Goal: Task Accomplishment & Management: Manage account settings

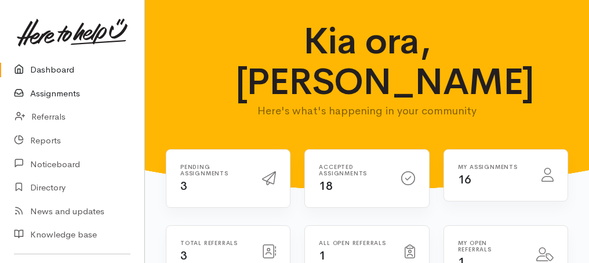
drag, startPoint x: 443, startPoint y: 2, endPoint x: 38, endPoint y: 99, distance: 416.3
click at [38, 99] on link "Assignments" at bounding box center [72, 94] width 144 height 24
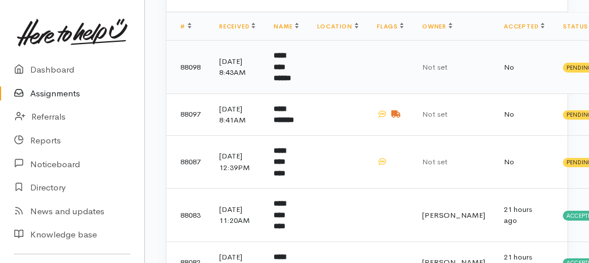
scroll to position [116, 0]
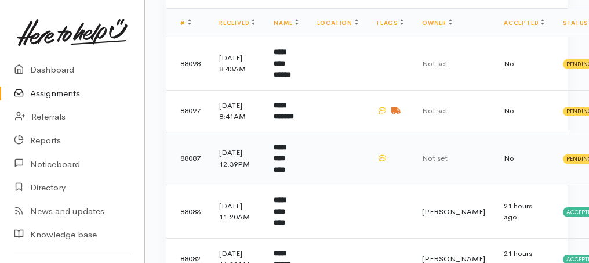
click at [293, 167] on td "**********" at bounding box center [285, 158] width 43 height 53
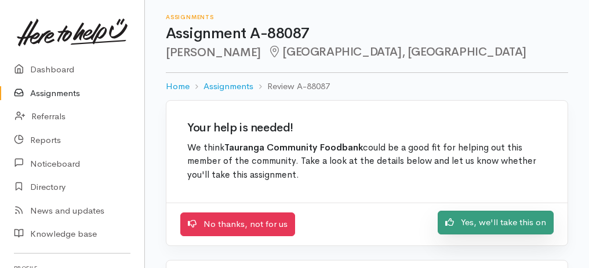
click at [493, 221] on link "Yes, we'll take this on" at bounding box center [496, 223] width 116 height 24
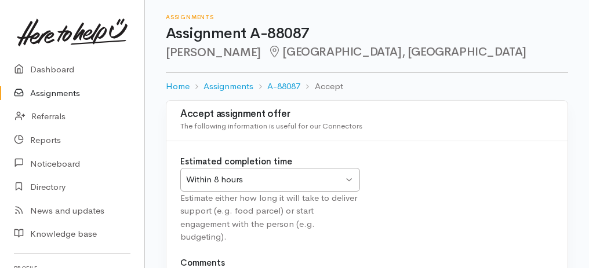
scroll to position [116, 0]
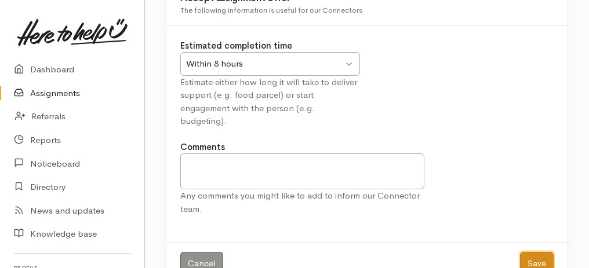
click at [541, 254] on button "Save" at bounding box center [537, 264] width 34 height 24
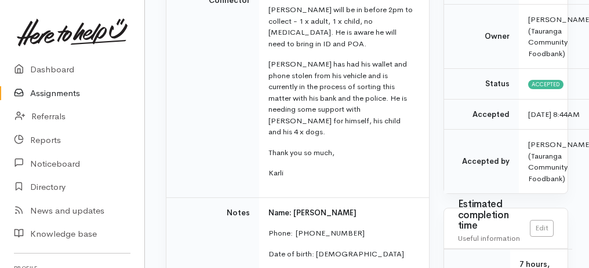
scroll to position [154, 0]
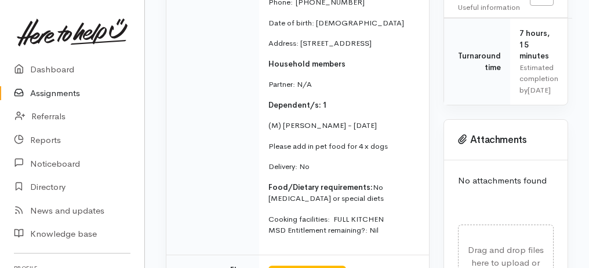
drag, startPoint x: 185, startPoint y: 56, endPoint x: 406, endPoint y: 273, distance: 309.8
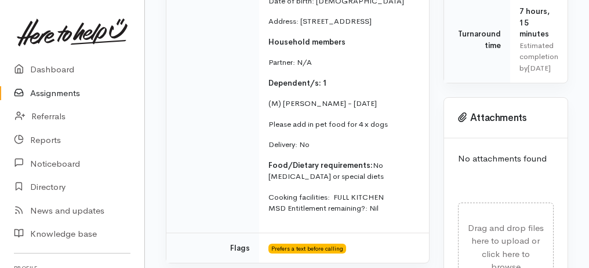
copy div "Message from Connector Kia ora team, Anthony will be in before 2pm to collect -…"
click at [61, 96] on link "Assignments" at bounding box center [72, 94] width 144 height 24
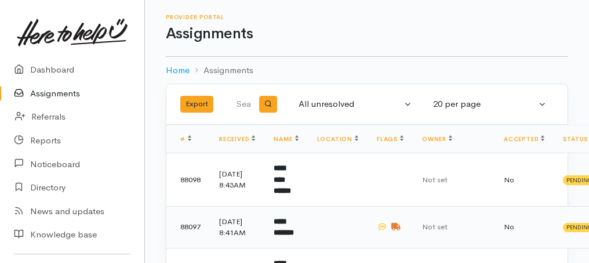
click at [283, 226] on b "**********" at bounding box center [284, 226] width 20 height 19
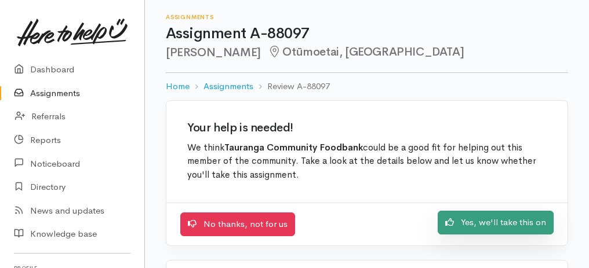
click at [466, 225] on link "Yes, we'll take this on" at bounding box center [496, 223] width 116 height 24
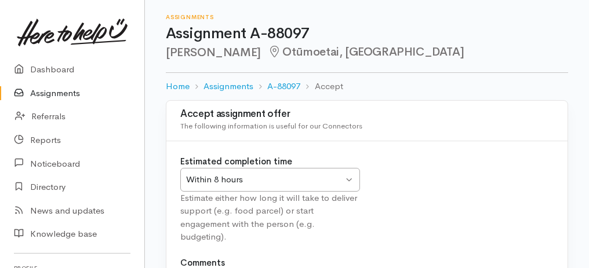
click at [313, 174] on div "Within 8 hours" at bounding box center [264, 179] width 157 height 13
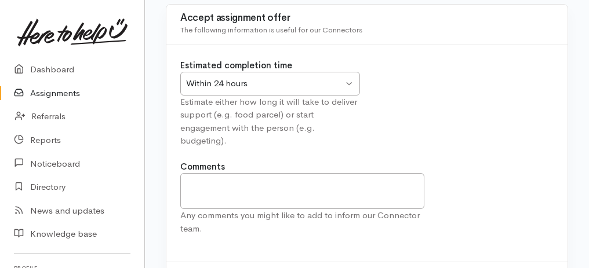
scroll to position [144, 0]
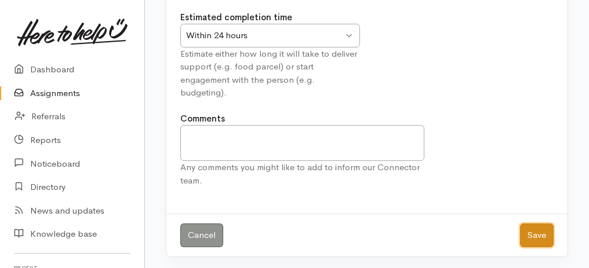
click at [549, 230] on button "Save" at bounding box center [537, 236] width 34 height 24
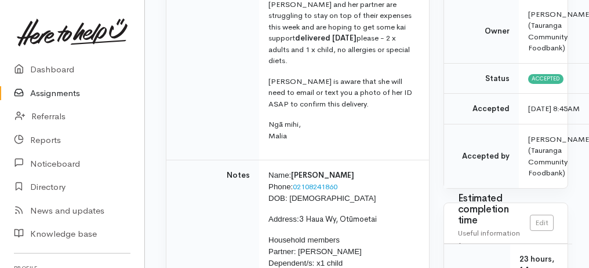
scroll to position [309, 0]
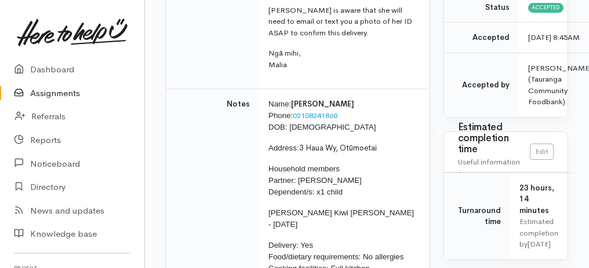
click at [296, 167] on span "Household members Partner: Awaroa Kiwi Cooper Dependent/s: x1 child" at bounding box center [314, 181] width 93 height 32
drag, startPoint x: 268, startPoint y: 200, endPoint x: 396, endPoint y: 201, distance: 128.6
click at [396, 207] on p "Alister Kiwi Cooper - 04/04/2024" at bounding box center [341, 218] width 147 height 23
copy span "Alister Kiwi Cooper - 04/04/2024"
drag, startPoint x: 296, startPoint y: 103, endPoint x: 350, endPoint y: 101, distance: 53.9
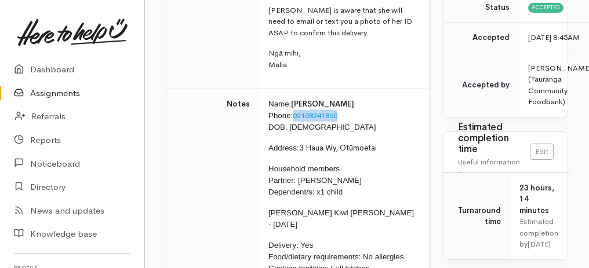
click at [350, 101] on p "Name: Denese Moeke Phone: 02108241860 DOB: 25/05/2002" at bounding box center [341, 116] width 147 height 35
copy link "02108241860"
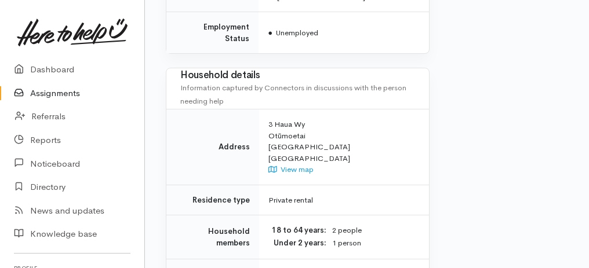
scroll to position [1149, 0]
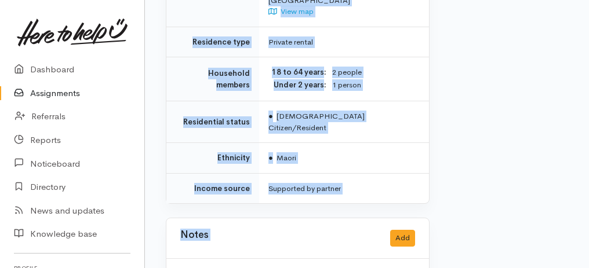
drag, startPoint x: 180, startPoint y: 103, endPoint x: 380, endPoint y: 273, distance: 263.1
copy div "Help requested Food support Message from Connector Mōrena team, Denese and her …"
click at [63, 97] on link "Assignments" at bounding box center [72, 94] width 144 height 24
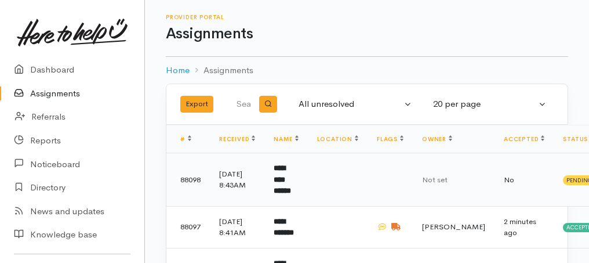
click at [291, 175] on b "**********" at bounding box center [282, 179] width 17 height 30
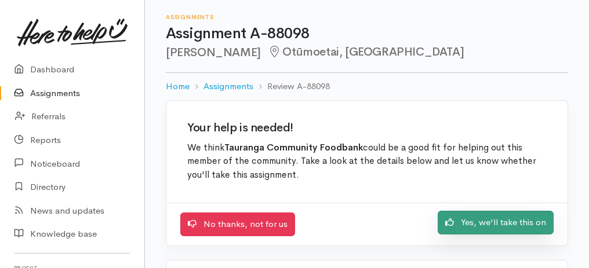
click at [473, 216] on link "Yes, we'll take this on" at bounding box center [496, 223] width 116 height 24
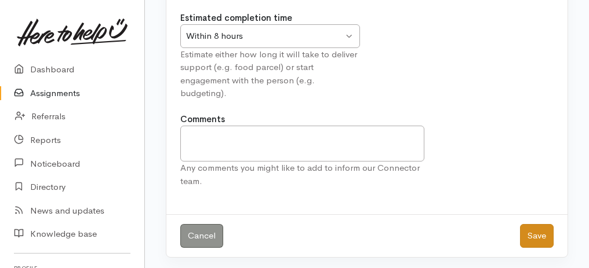
scroll to position [144, 0]
click at [534, 224] on button "Save" at bounding box center [537, 236] width 34 height 24
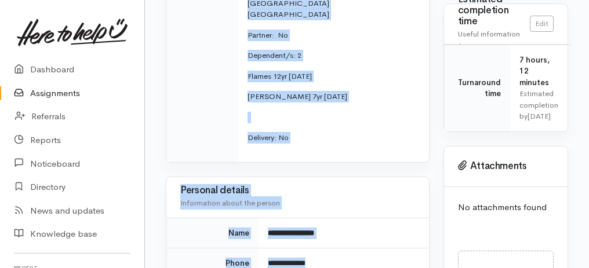
scroll to position [489, 0]
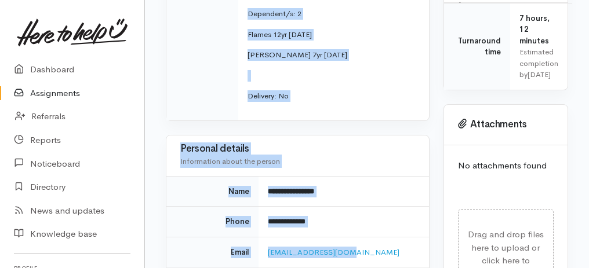
drag, startPoint x: 191, startPoint y: 107, endPoint x: 363, endPoint y: 267, distance: 234.9
click at [363, 267] on div "Needs assessment Evaluation from Connector Help requested Food support Message …" at bounding box center [298, 241] width 278 height 1171
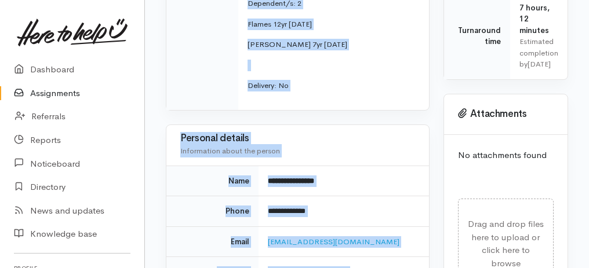
copy div "**********"
click at [213, 197] on td "Phone" at bounding box center [212, 211] width 92 height 31
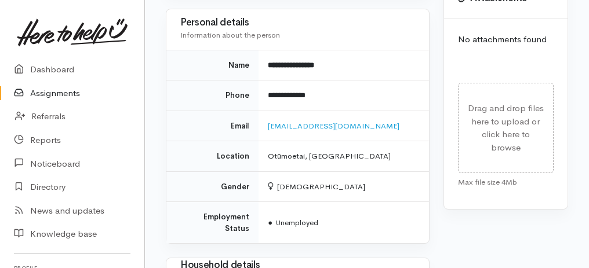
scroll to position [721, 0]
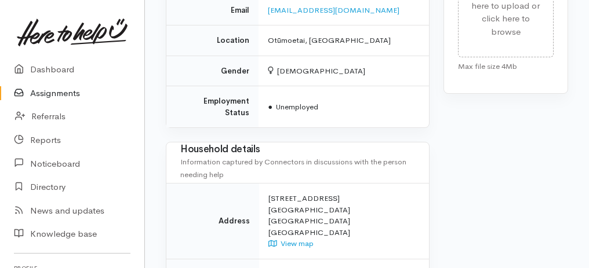
click at [65, 96] on link "Assignments" at bounding box center [72, 94] width 144 height 24
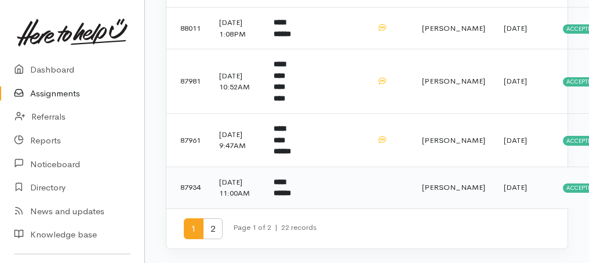
scroll to position [998, 0]
click at [209, 229] on span "2" at bounding box center [213, 228] width 20 height 21
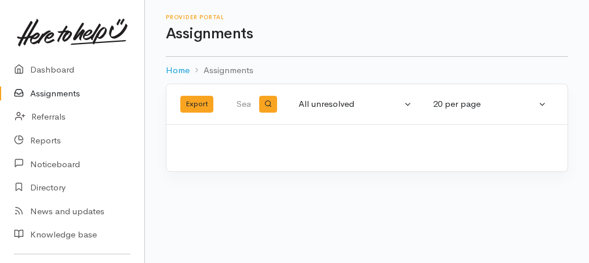
scroll to position [0, 0]
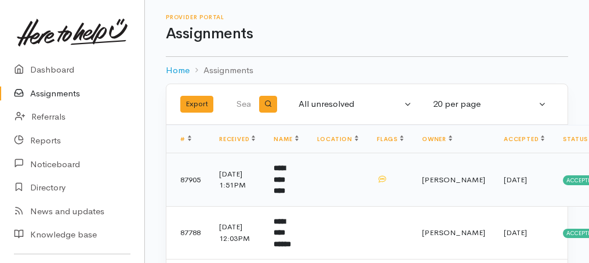
click at [285, 183] on b "**********" at bounding box center [280, 179] width 12 height 30
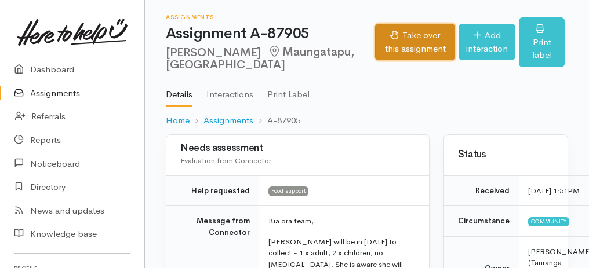
click at [387, 50] on button "Take over this assignment" at bounding box center [415, 42] width 81 height 37
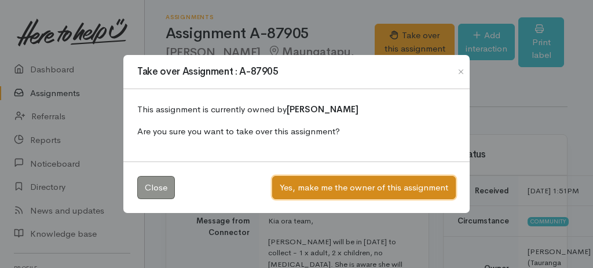
click at [343, 185] on button "Yes, make me the owner of this assignment" at bounding box center [364, 188] width 184 height 24
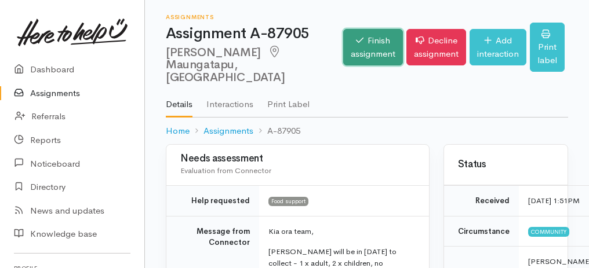
click at [348, 48] on link "Finish assignment" at bounding box center [373, 47] width 60 height 37
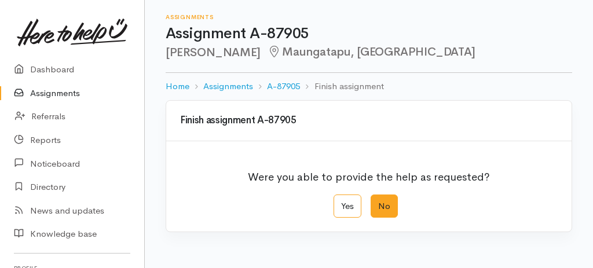
click at [385, 207] on label "No" at bounding box center [384, 207] width 27 height 24
click at [378, 202] on input "No" at bounding box center [375, 199] width 8 height 8
radio input "true"
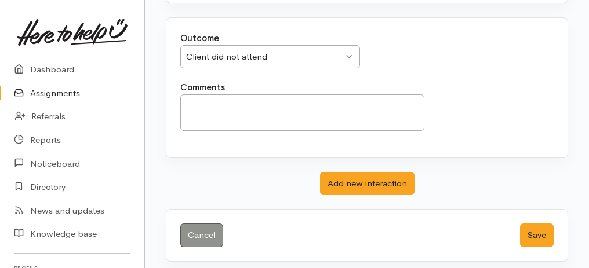
scroll to position [231, 0]
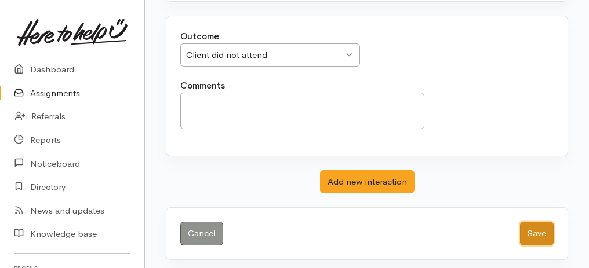
click at [550, 226] on button "Save" at bounding box center [537, 234] width 34 height 24
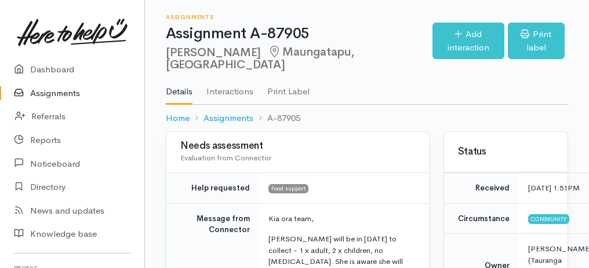
click at [61, 95] on link "Assignments" at bounding box center [72, 94] width 144 height 24
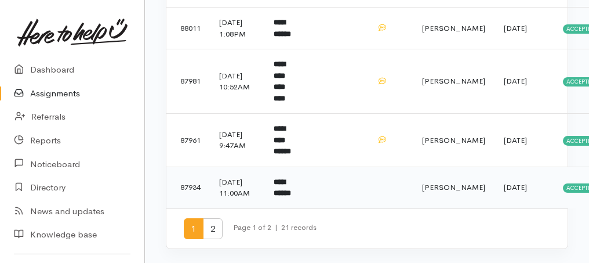
scroll to position [998, 0]
click at [213, 231] on span "2" at bounding box center [213, 228] width 20 height 21
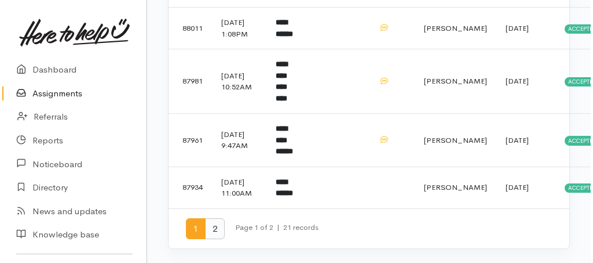
scroll to position [0, 0]
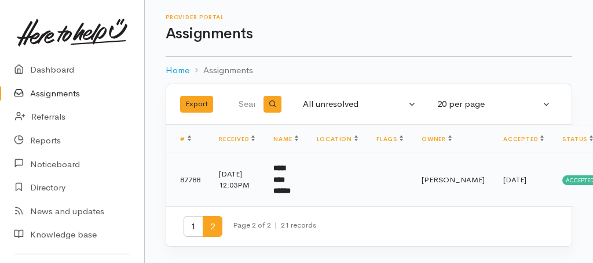
click at [291, 185] on b "**********" at bounding box center [282, 179] width 17 height 30
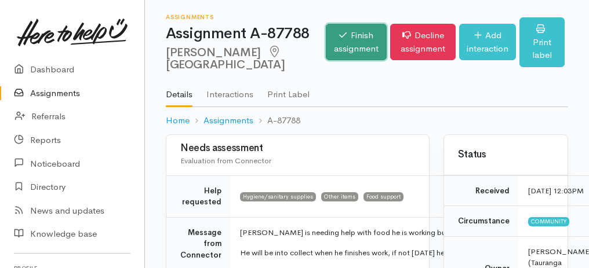
click at [333, 52] on link "Finish assignment" at bounding box center [356, 42] width 61 height 37
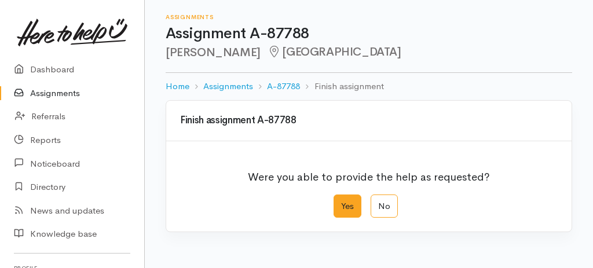
click at [350, 202] on label "Yes" at bounding box center [348, 207] width 28 height 24
click at [341, 202] on input "Yes" at bounding box center [338, 199] width 8 height 8
radio input "true"
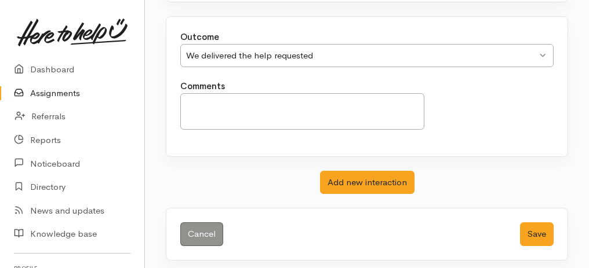
scroll to position [231, 0]
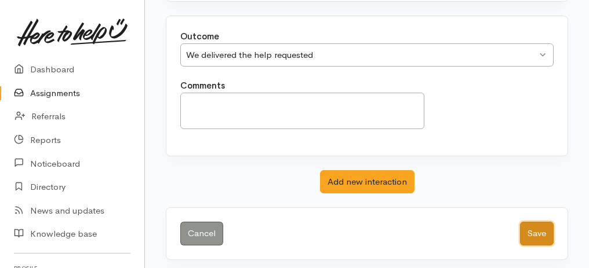
click at [536, 235] on button "Save" at bounding box center [537, 234] width 34 height 24
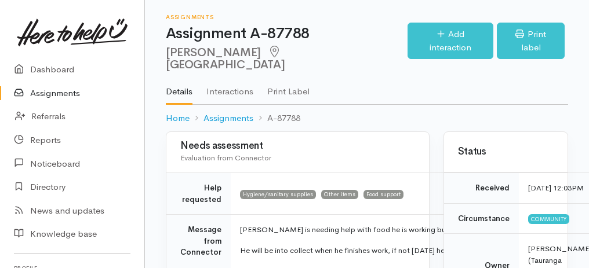
click at [63, 96] on link "Assignments" at bounding box center [72, 94] width 144 height 24
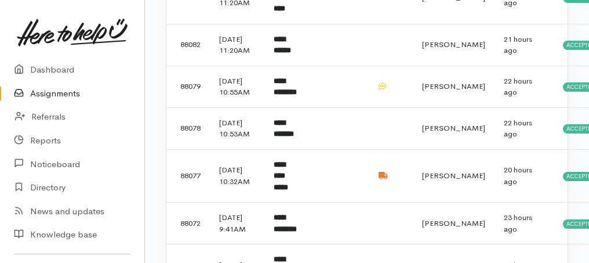
scroll to position [386, 0]
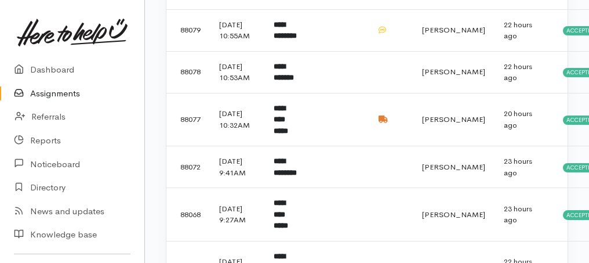
click at [307, 146] on td "**********" at bounding box center [285, 119] width 43 height 53
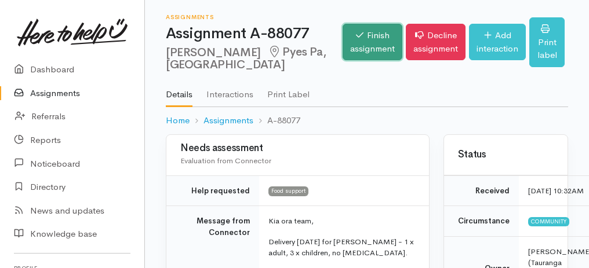
click at [344, 38] on link "Finish assignment" at bounding box center [372, 42] width 60 height 37
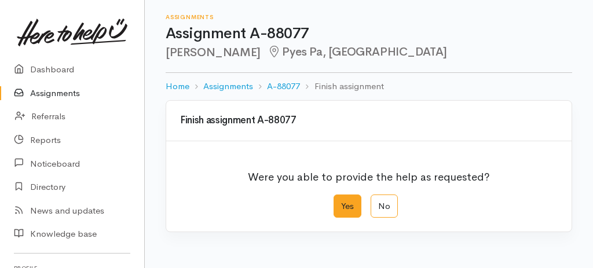
click at [348, 206] on label "Yes" at bounding box center [348, 207] width 28 height 24
click at [341, 202] on input "Yes" at bounding box center [338, 199] width 8 height 8
radio input "true"
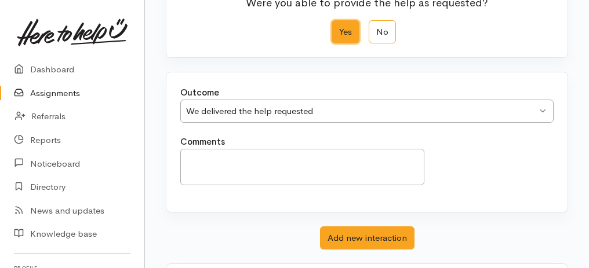
scroll to position [231, 0]
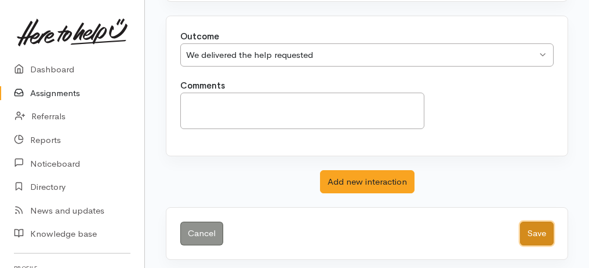
click at [544, 234] on button "Save" at bounding box center [537, 234] width 34 height 24
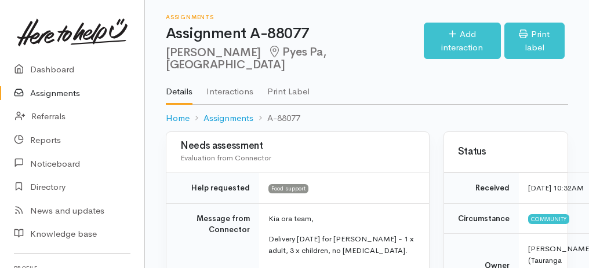
click at [54, 99] on link "Assignments" at bounding box center [72, 94] width 144 height 24
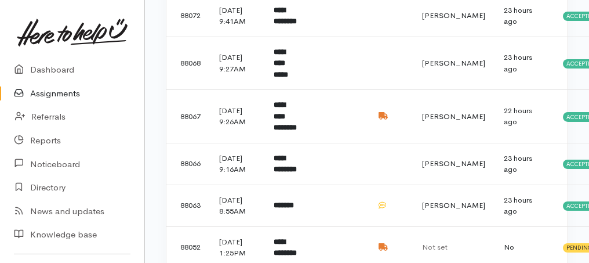
scroll to position [541, 0]
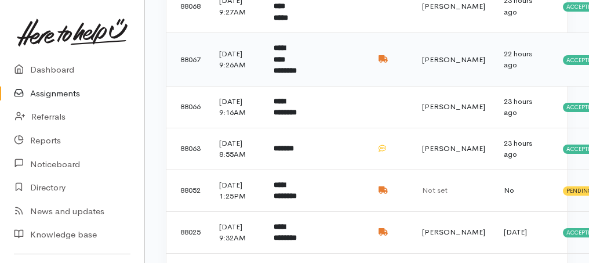
click at [292, 74] on b "**********" at bounding box center [285, 59] width 23 height 30
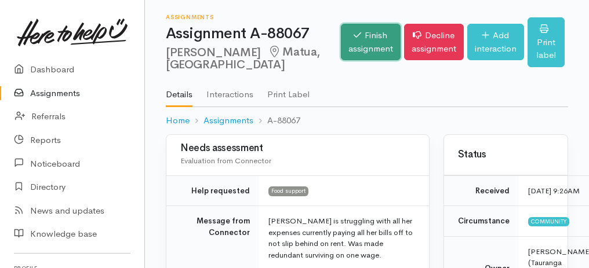
click at [354, 36] on link "Finish assignment" at bounding box center [371, 42] width 60 height 37
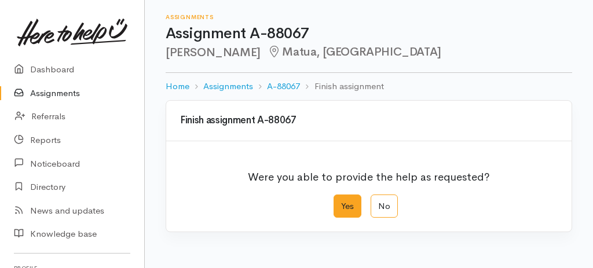
click at [338, 203] on label "Yes" at bounding box center [348, 207] width 28 height 24
click at [338, 202] on input "Yes" at bounding box center [338, 199] width 8 height 8
radio input "true"
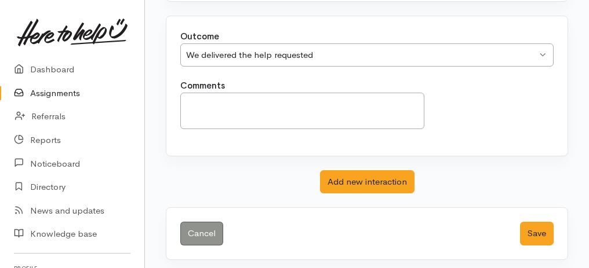
scroll to position [231, 0]
click at [539, 232] on button "Save" at bounding box center [537, 234] width 34 height 24
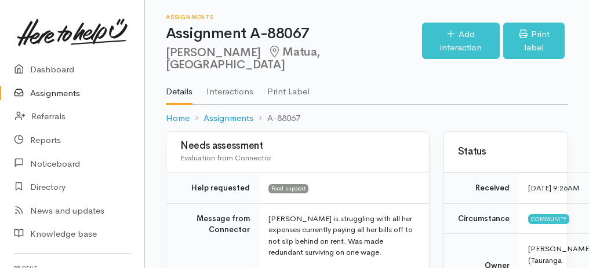
click at [63, 92] on link "Assignments" at bounding box center [72, 94] width 144 height 24
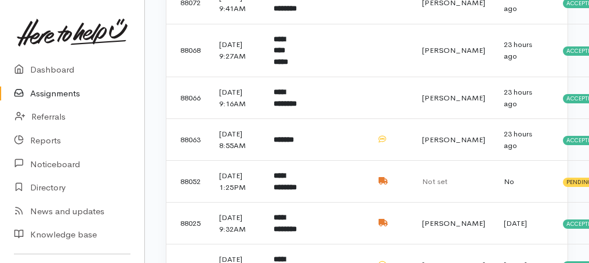
scroll to position [496, 0]
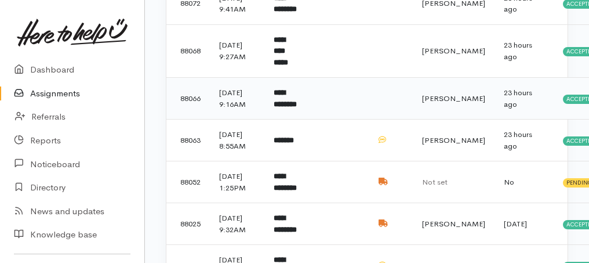
click at [297, 108] on b "**********" at bounding box center [285, 98] width 23 height 19
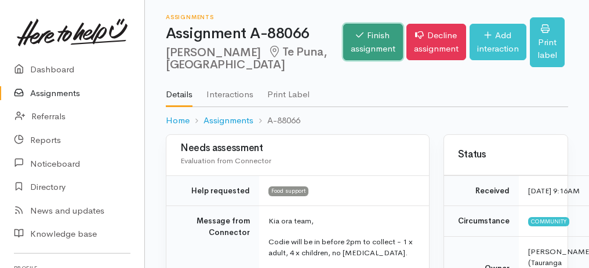
click at [363, 45] on link "Finish assignment" at bounding box center [373, 42] width 60 height 37
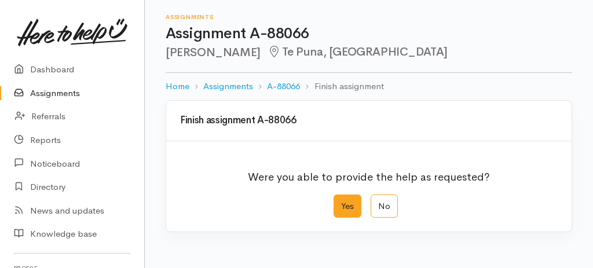
click at [347, 203] on label "Yes" at bounding box center [348, 207] width 28 height 24
click at [341, 202] on input "Yes" at bounding box center [338, 199] width 8 height 8
radio input "true"
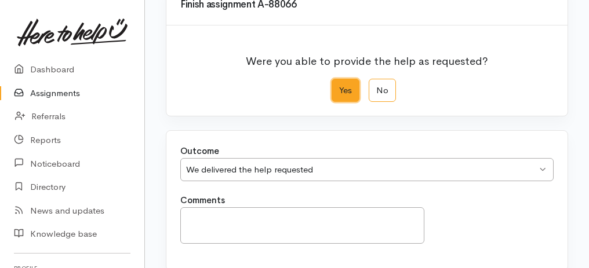
scroll to position [231, 0]
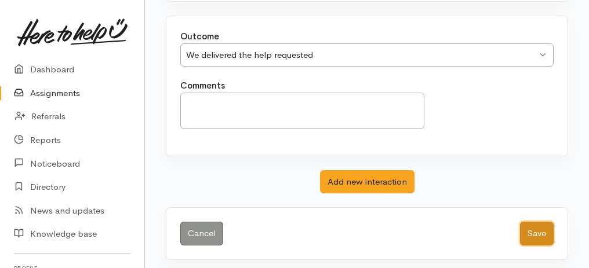
drag, startPoint x: 547, startPoint y: 234, endPoint x: 568, endPoint y: 245, distance: 23.8
click at [547, 235] on button "Save" at bounding box center [537, 234] width 34 height 24
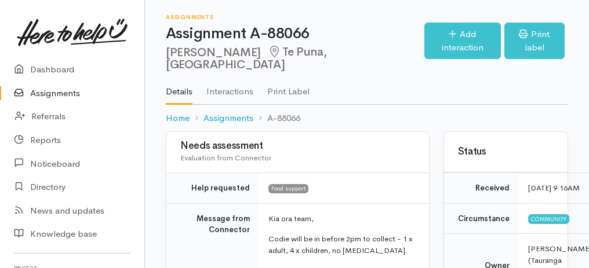
click at [54, 95] on link "Assignments" at bounding box center [72, 94] width 144 height 24
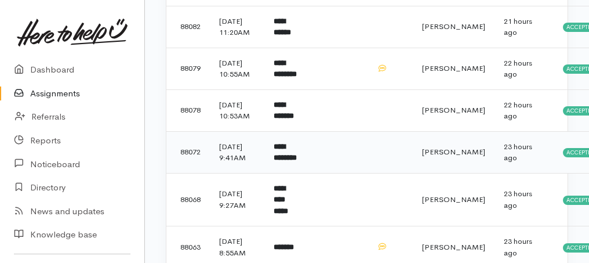
scroll to position [464, 0]
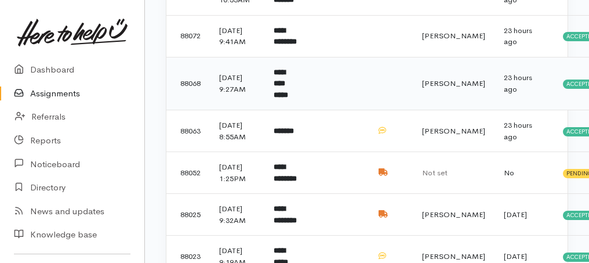
click at [288, 99] on b "**********" at bounding box center [281, 83] width 14 height 30
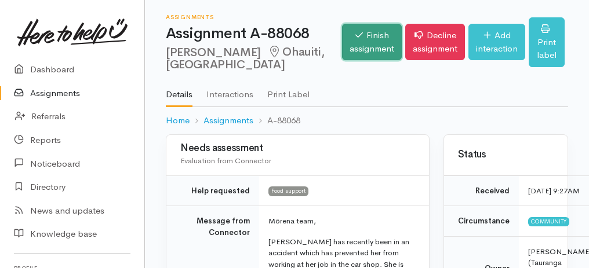
click at [353, 54] on link "Finish assignment" at bounding box center [372, 42] width 60 height 37
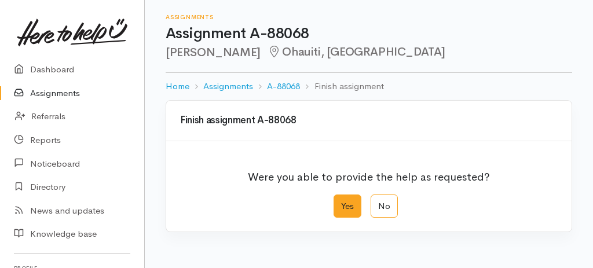
click at [345, 199] on label "Yes" at bounding box center [348, 207] width 28 height 24
click at [341, 199] on input "Yes" at bounding box center [338, 199] width 8 height 8
radio input "true"
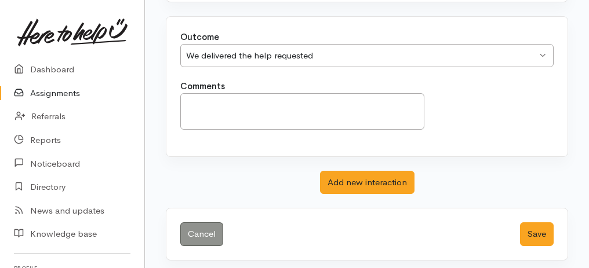
scroll to position [231, 0]
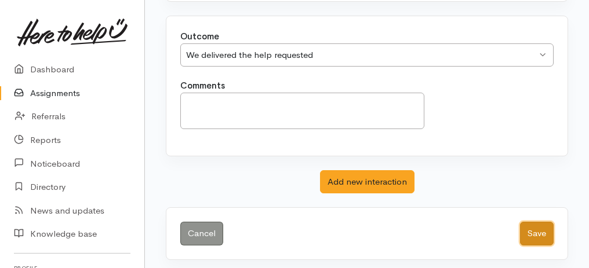
click at [538, 224] on button "Save" at bounding box center [537, 234] width 34 height 24
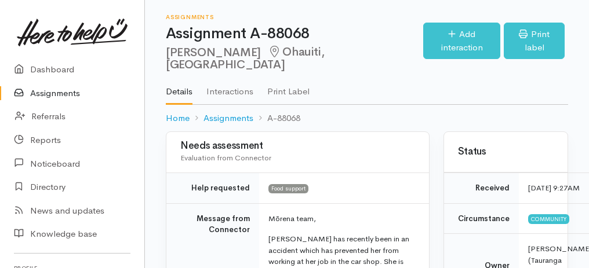
click at [39, 95] on link "Assignments" at bounding box center [72, 94] width 144 height 24
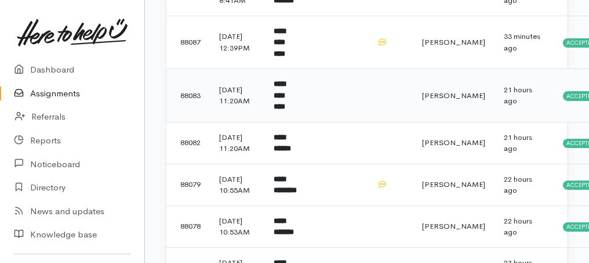
scroll to position [348, 0]
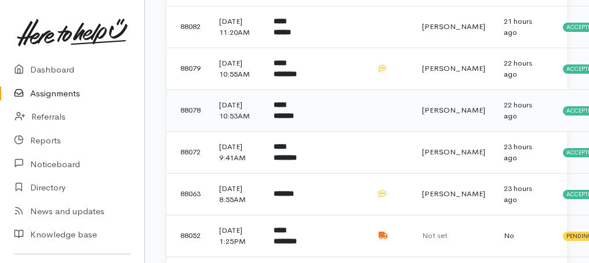
click at [294, 120] on b "**********" at bounding box center [284, 110] width 20 height 19
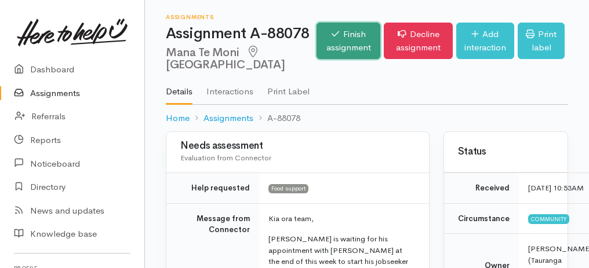
click at [342, 54] on link "Finish assignment" at bounding box center [348, 41] width 64 height 37
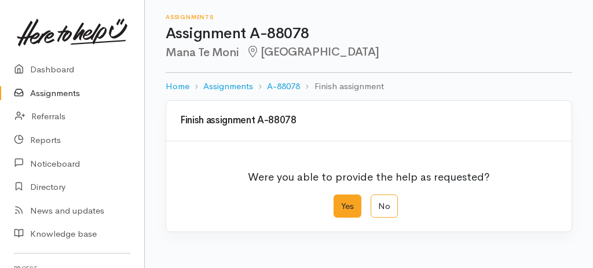
click at [344, 200] on label "Yes" at bounding box center [348, 207] width 28 height 24
click at [341, 200] on input "Yes" at bounding box center [338, 199] width 8 height 8
radio input "true"
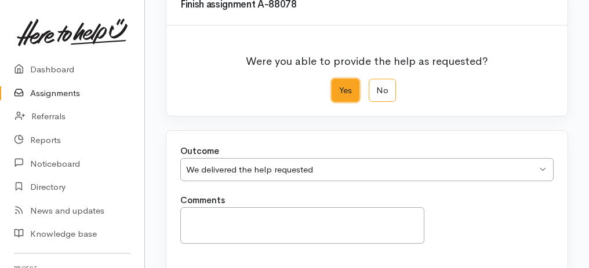
scroll to position [231, 0]
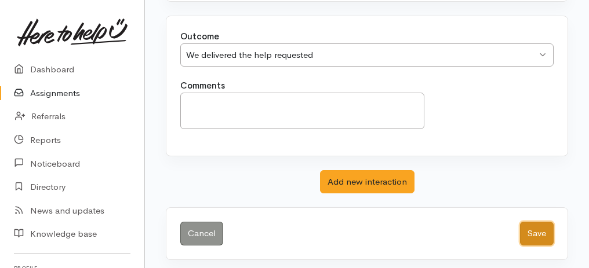
click at [538, 226] on button "Save" at bounding box center [537, 234] width 34 height 24
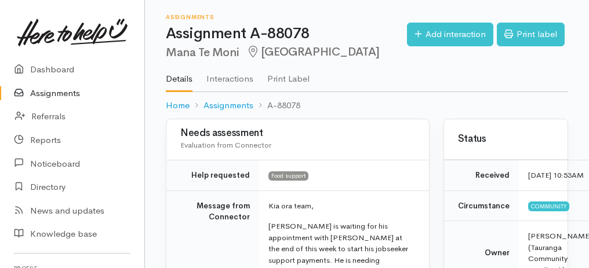
click at [45, 94] on link "Assignments" at bounding box center [72, 94] width 144 height 24
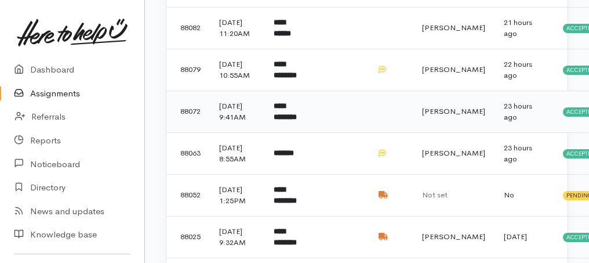
scroll to position [348, 0]
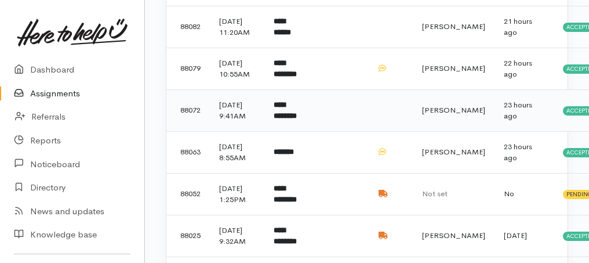
click at [298, 131] on td "**********" at bounding box center [285, 110] width 43 height 42
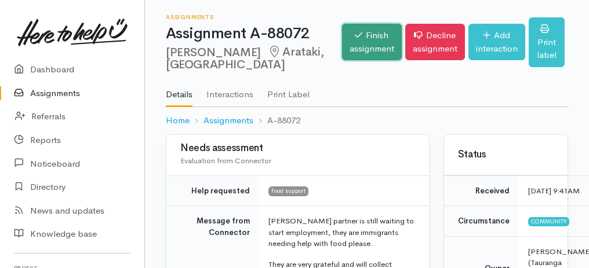
click at [342, 60] on link "Finish assignment" at bounding box center [372, 42] width 60 height 37
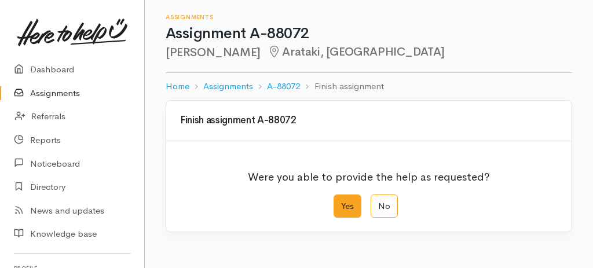
click at [353, 209] on label "Yes" at bounding box center [348, 207] width 28 height 24
click at [341, 202] on input "Yes" at bounding box center [338, 199] width 8 height 8
radio input "true"
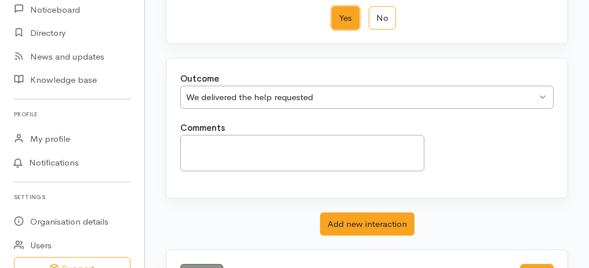
scroll to position [193, 0]
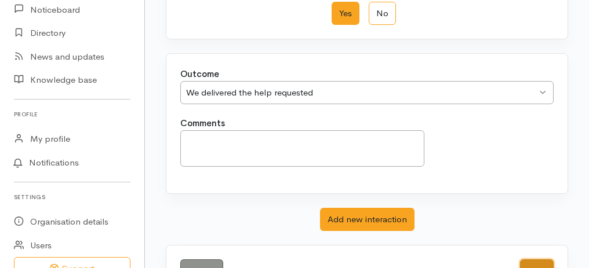
click at [531, 263] on button "Save" at bounding box center [537, 272] width 34 height 24
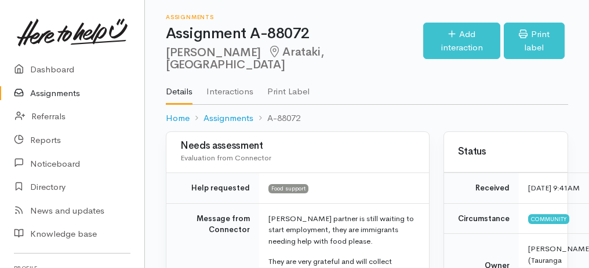
click at [50, 93] on link "Assignments" at bounding box center [72, 94] width 144 height 24
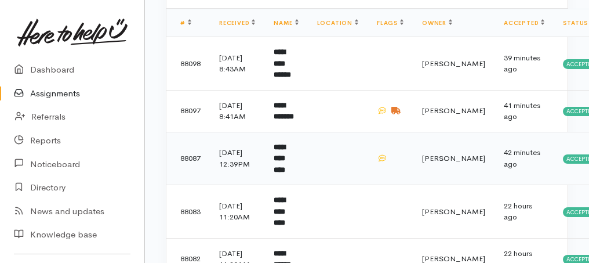
scroll to position [270, 0]
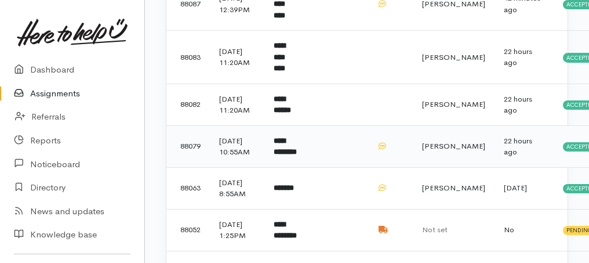
click at [293, 156] on b "**********" at bounding box center [285, 146] width 23 height 19
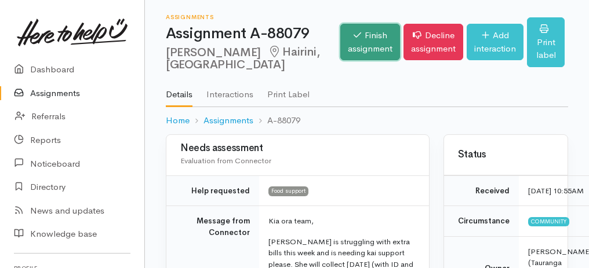
click at [341, 45] on link "Finish assignment" at bounding box center [370, 42] width 60 height 37
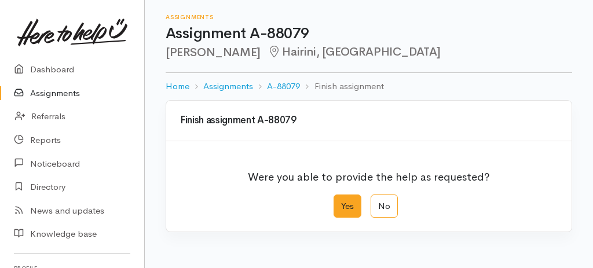
click at [334, 207] on div "Yes No" at bounding box center [369, 207] width 378 height 24
click at [344, 202] on label "Yes" at bounding box center [348, 207] width 28 height 24
click at [341, 202] on input "Yes" at bounding box center [338, 199] width 8 height 8
radio input "true"
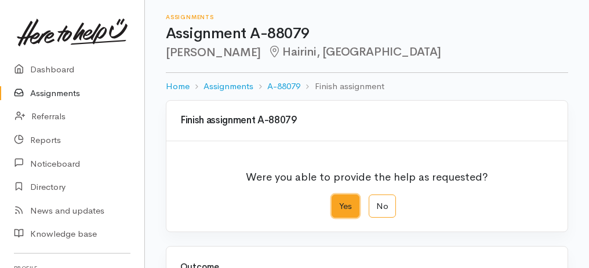
scroll to position [193, 0]
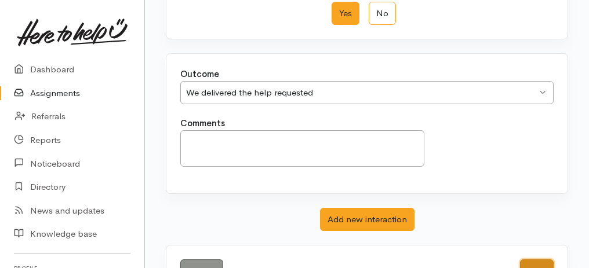
click at [537, 260] on button "Save" at bounding box center [537, 272] width 34 height 24
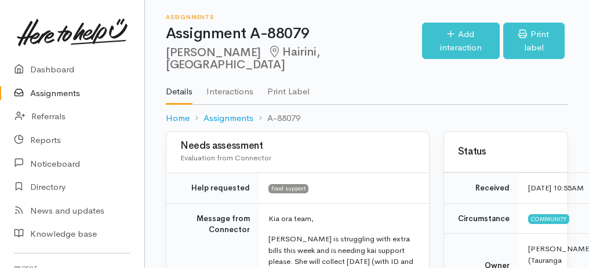
click at [66, 96] on link "Assignments" at bounding box center [72, 94] width 144 height 24
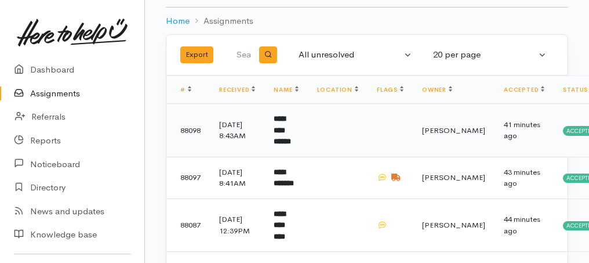
scroll to position [116, 0]
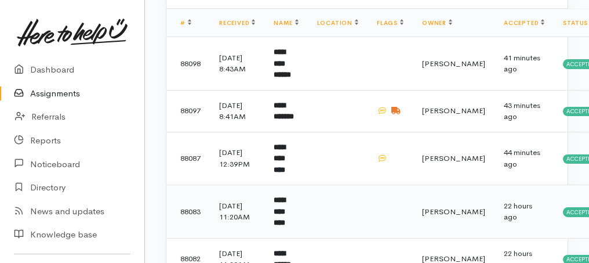
click at [300, 220] on td "**********" at bounding box center [285, 211] width 43 height 53
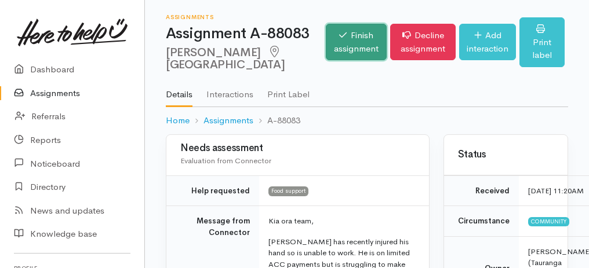
click at [326, 58] on link "Finish assignment" at bounding box center [356, 42] width 61 height 37
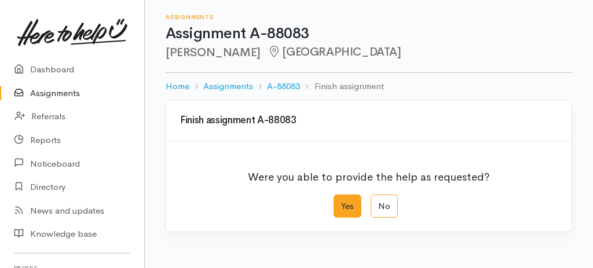
click at [345, 200] on label "Yes" at bounding box center [348, 207] width 28 height 24
click at [341, 200] on input "Yes" at bounding box center [338, 199] width 8 height 8
radio input "true"
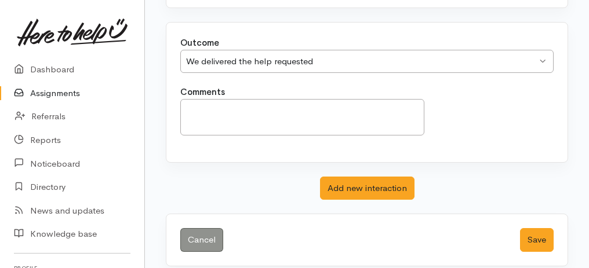
scroll to position [231, 0]
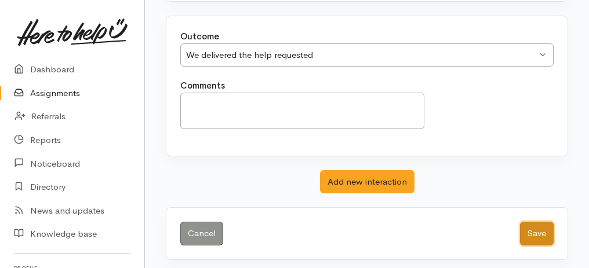
click at [544, 228] on button "Save" at bounding box center [537, 234] width 34 height 24
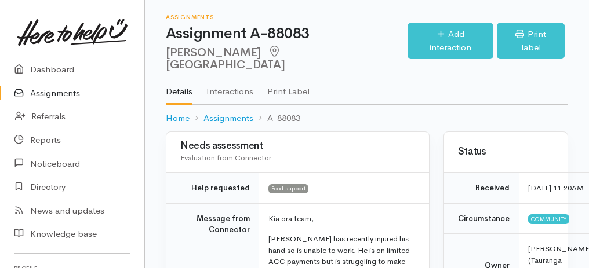
click at [45, 94] on link "Assignments" at bounding box center [72, 94] width 144 height 24
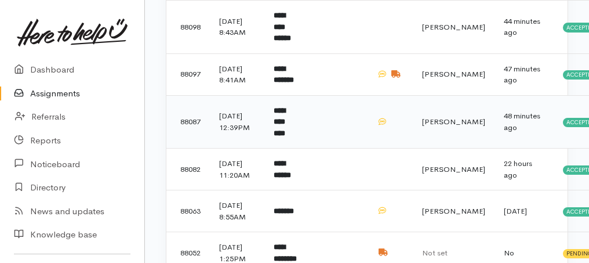
scroll to position [154, 0]
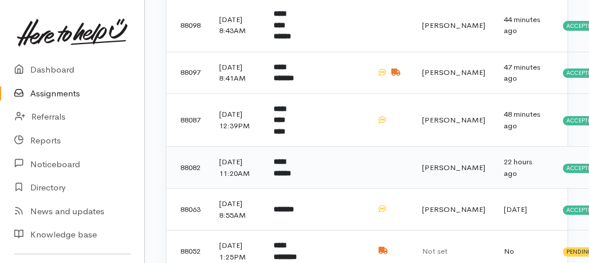
click at [291, 177] on b "**********" at bounding box center [282, 167] width 17 height 19
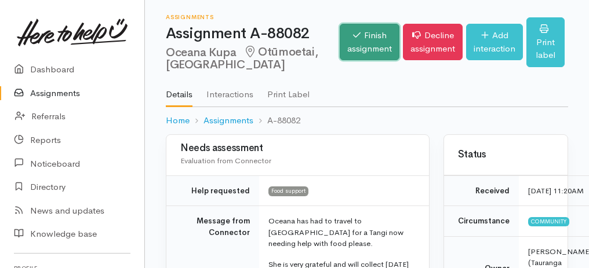
click at [344, 53] on link "Finish assignment" at bounding box center [370, 42] width 60 height 37
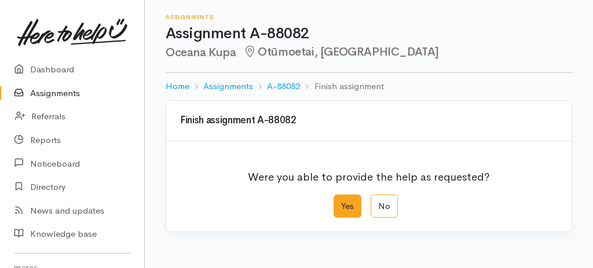
click at [352, 204] on label "Yes" at bounding box center [348, 207] width 28 height 24
click at [341, 202] on input "Yes" at bounding box center [338, 199] width 8 height 8
radio input "true"
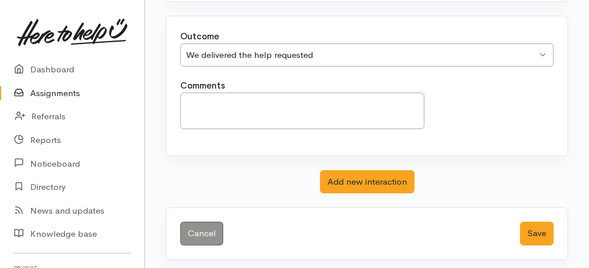
scroll to position [231, 0]
click at [531, 232] on button "Save" at bounding box center [537, 234] width 34 height 24
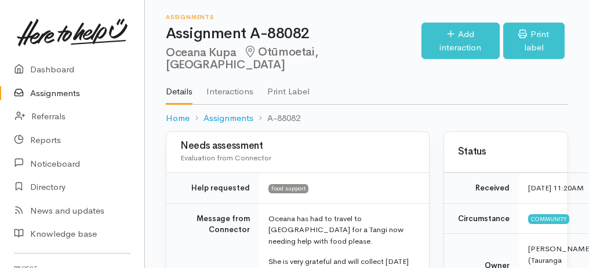
click at [61, 91] on link "Assignments" at bounding box center [72, 94] width 144 height 24
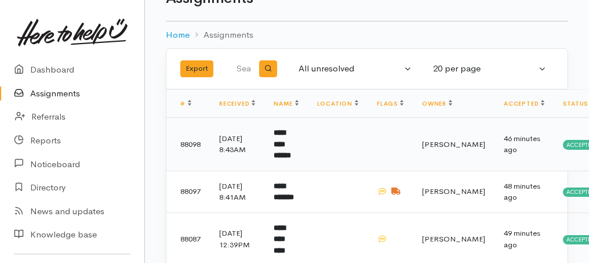
scroll to position [77, 0]
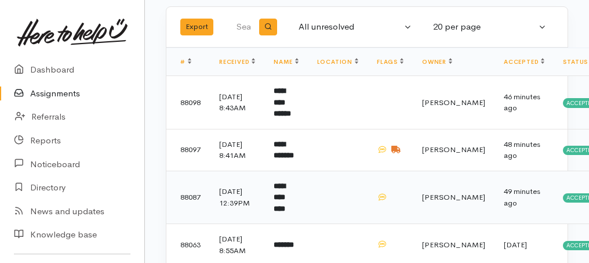
click at [285, 199] on b "**********" at bounding box center [280, 197] width 12 height 30
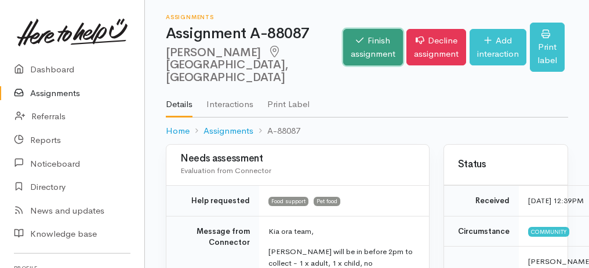
click at [350, 49] on link "Finish assignment" at bounding box center [373, 47] width 60 height 37
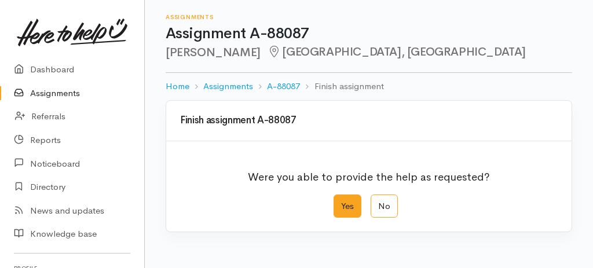
click at [349, 202] on label "Yes" at bounding box center [348, 207] width 28 height 24
click at [341, 202] on input "Yes" at bounding box center [338, 199] width 8 height 8
radio input "true"
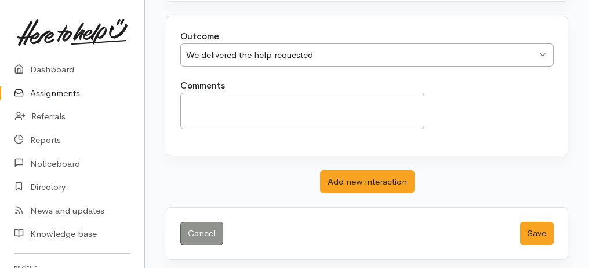
scroll to position [231, 0]
click at [540, 232] on button "Save" at bounding box center [537, 234] width 34 height 24
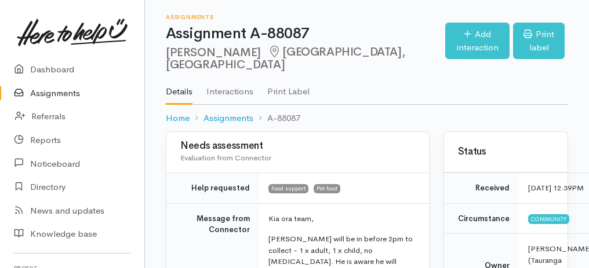
click at [66, 94] on link "Assignments" at bounding box center [72, 94] width 144 height 24
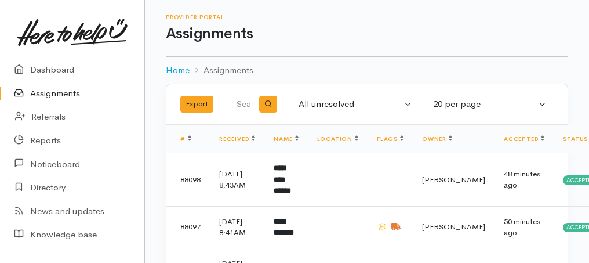
click at [44, 97] on link "Assignments" at bounding box center [72, 94] width 144 height 24
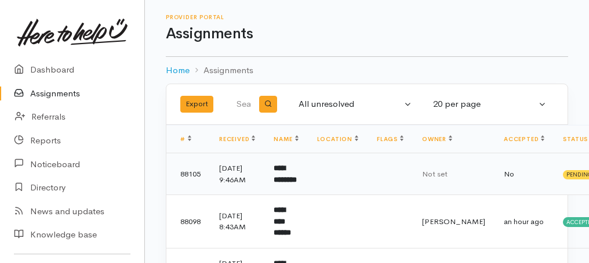
click at [289, 183] on b "**********" at bounding box center [285, 173] width 23 height 19
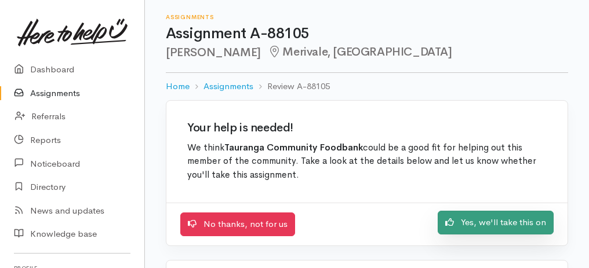
click at [512, 220] on link "Yes, we'll take this on" at bounding box center [496, 223] width 116 height 24
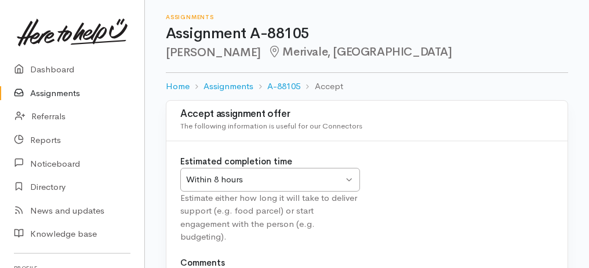
scroll to position [144, 0]
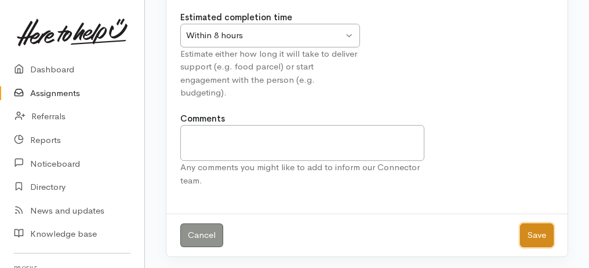
click at [541, 231] on button "Save" at bounding box center [537, 236] width 34 height 24
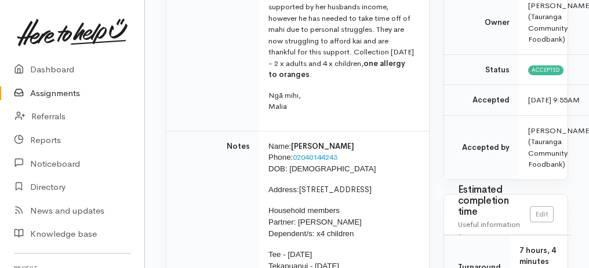
scroll to position [278, 0]
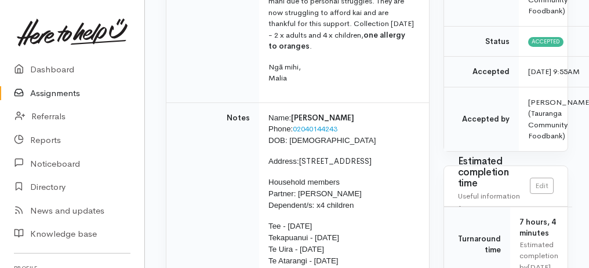
drag, startPoint x: 186, startPoint y: 107, endPoint x: 362, endPoint y: 256, distance: 230.6
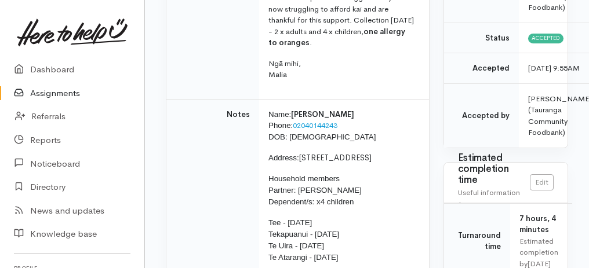
copy div "Help requested Food support Message from Connector Kia ora team, Alanoy and her…"
click at [65, 89] on link "Assignments" at bounding box center [72, 94] width 144 height 24
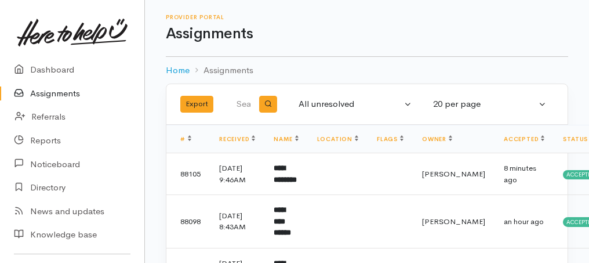
click at [71, 94] on link "Assignments" at bounding box center [72, 94] width 144 height 24
click at [60, 97] on link "Assignments" at bounding box center [72, 94] width 144 height 24
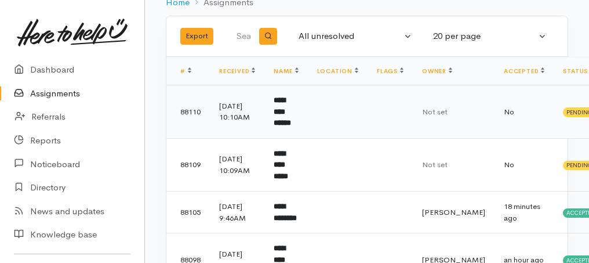
scroll to position [116, 0]
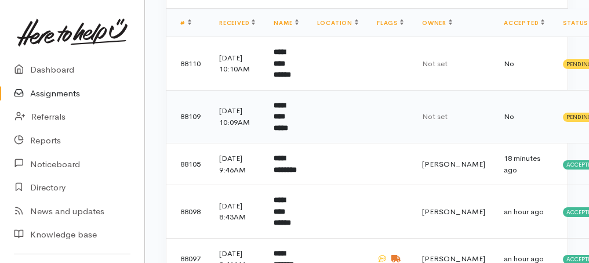
click at [288, 108] on b "**********" at bounding box center [281, 116] width 14 height 30
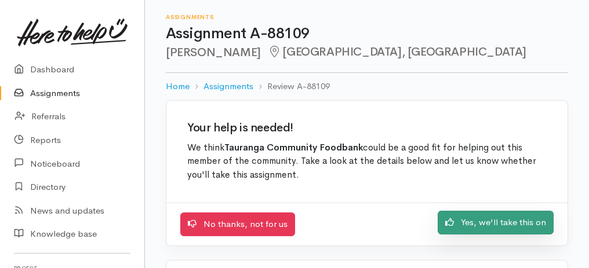
click at [484, 221] on link "Yes, we'll take this on" at bounding box center [496, 223] width 116 height 24
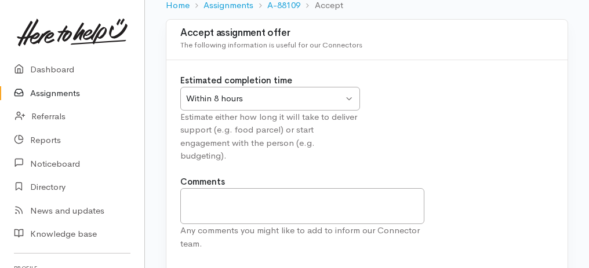
scroll to position [144, 0]
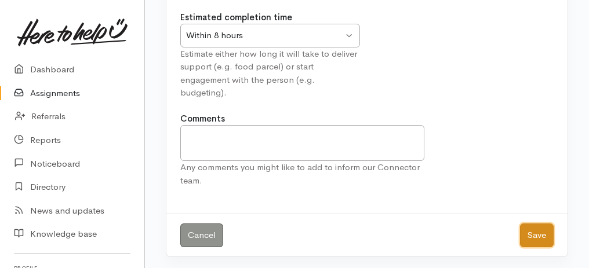
click at [542, 231] on button "Save" at bounding box center [537, 236] width 34 height 24
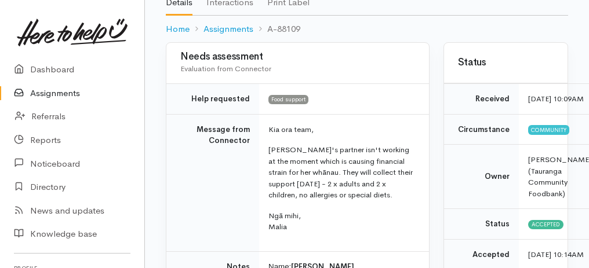
scroll to position [154, 0]
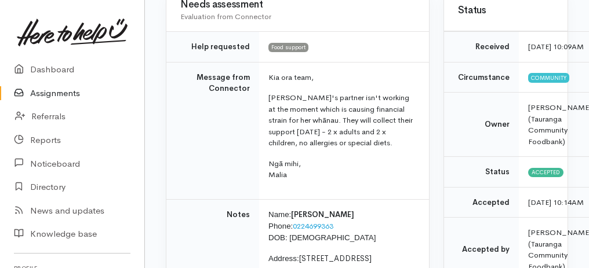
drag, startPoint x: 185, startPoint y: 63, endPoint x: 372, endPoint y: 185, distance: 223.6
click at [372, 185] on tr "Message from Connector Kia ora team, Rebecca's partner isn't working at the mom…" at bounding box center [297, 130] width 263 height 137
copy tr "Message from Connector Kia ora team, Rebecca's partner isn't working at the mom…"
click at [65, 93] on link "Assignments" at bounding box center [72, 94] width 144 height 24
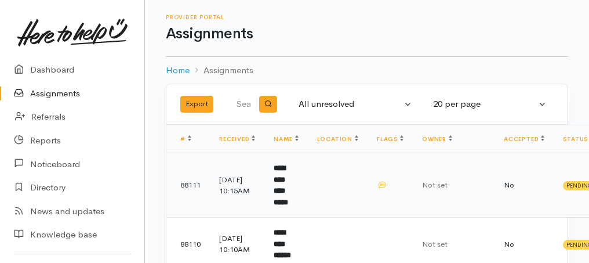
scroll to position [116, 0]
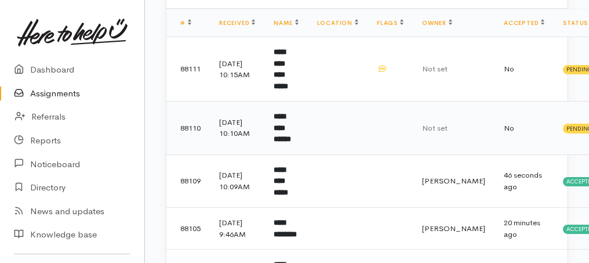
click at [291, 117] on b "**********" at bounding box center [282, 127] width 17 height 30
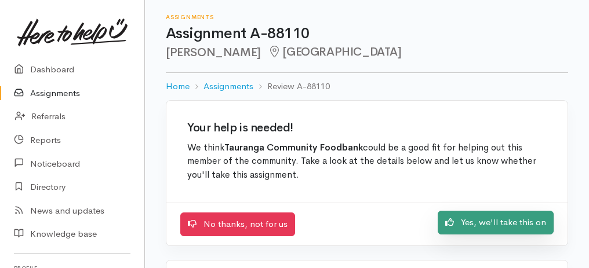
click at [527, 220] on link "Yes, we'll take this on" at bounding box center [496, 223] width 116 height 24
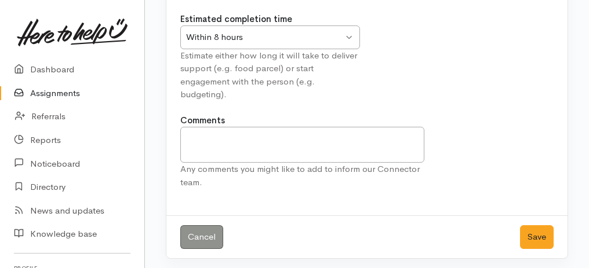
scroll to position [144, 0]
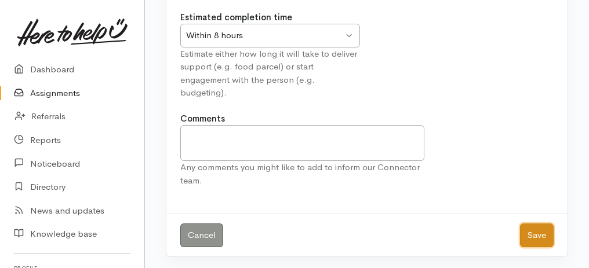
click at [537, 227] on button "Save" at bounding box center [537, 236] width 34 height 24
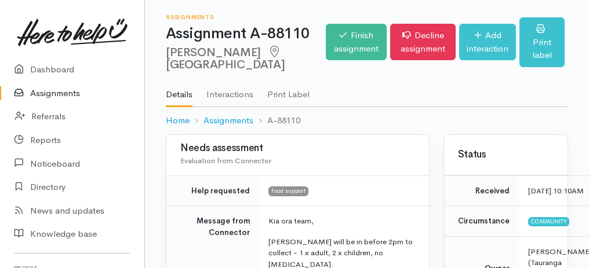
scroll to position [116, 0]
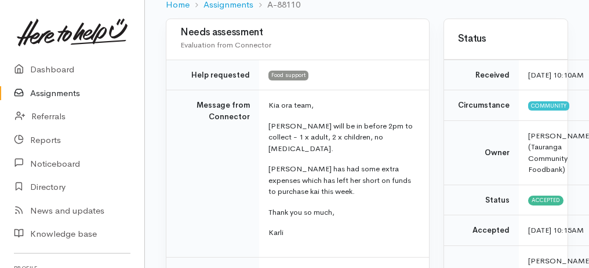
drag, startPoint x: 187, startPoint y: 111, endPoint x: 392, endPoint y: 242, distance: 242.9
click at [392, 242] on tr "Message from Connector Kia ora team, Samantha will be in before 2pm to collect …" at bounding box center [297, 173] width 263 height 167
copy tr "Message from Connector Kia ora team, Samantha will be in before 2pm to collect …"
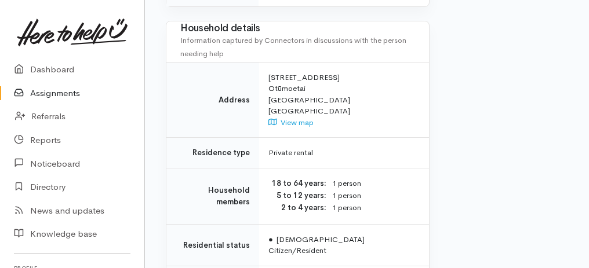
scroll to position [965, 0]
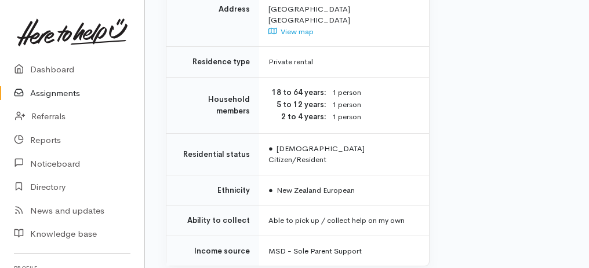
click at [52, 96] on link "Assignments" at bounding box center [72, 94] width 144 height 24
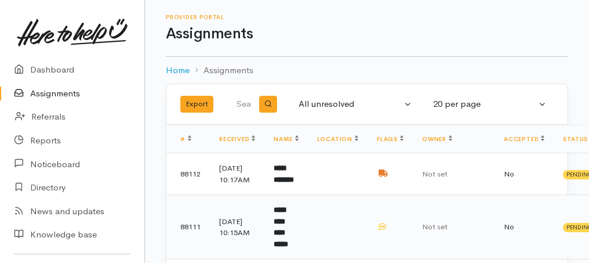
click at [288, 228] on b "**********" at bounding box center [281, 227] width 14 height 42
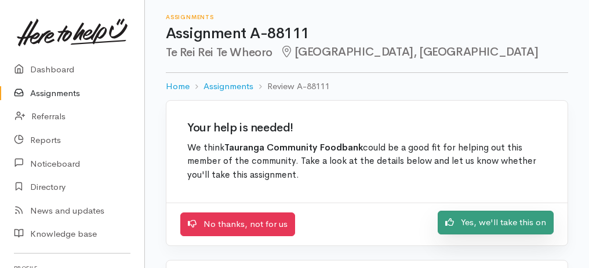
click at [479, 228] on link "Yes, we'll take this on" at bounding box center [496, 223] width 116 height 24
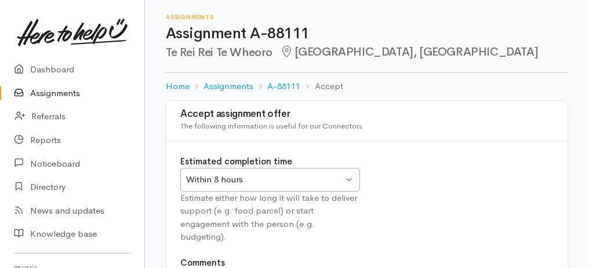
scroll to position [144, 0]
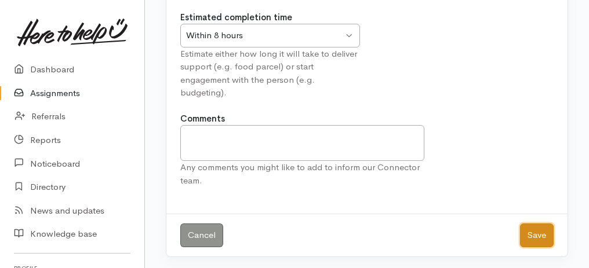
click at [533, 229] on button "Save" at bounding box center [537, 236] width 34 height 24
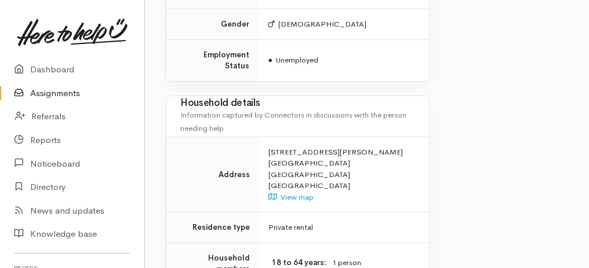
scroll to position [1078, 0]
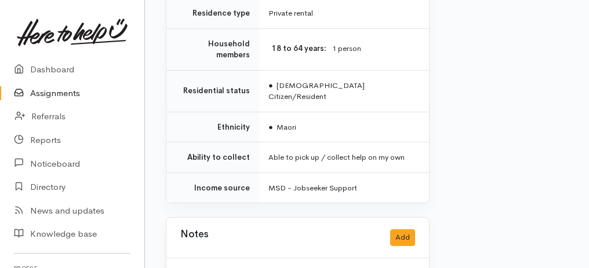
drag, startPoint x: 169, startPoint y: 143, endPoint x: 313, endPoint y: 273, distance: 194.5
copy div "Needs assessment Evaluation from Connector Help requested Food support Message …"
click at [65, 95] on link "Assignments" at bounding box center [72, 94] width 144 height 24
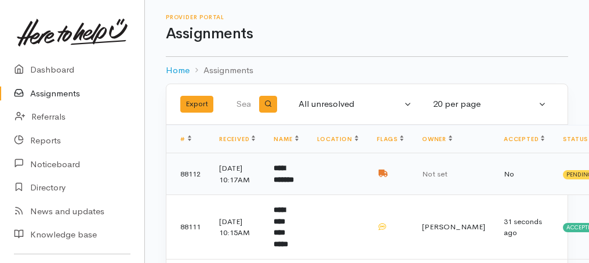
click at [283, 177] on td "**********" at bounding box center [285, 174] width 43 height 42
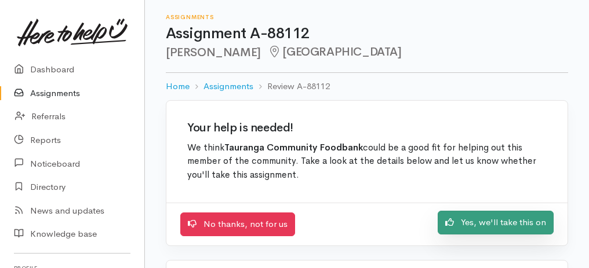
click at [509, 217] on link "Yes, we'll take this on" at bounding box center [496, 223] width 116 height 24
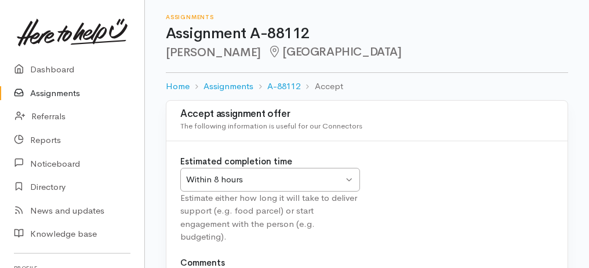
click at [346, 182] on div "Within 8 hours Within 8 hours" at bounding box center [270, 180] width 180 height 24
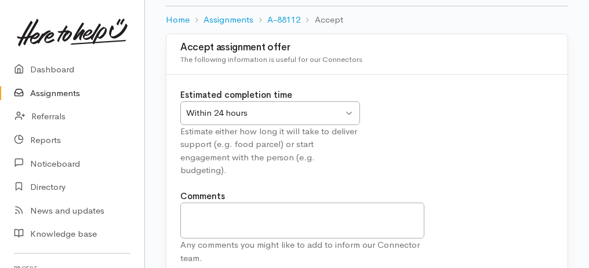
scroll to position [116, 0]
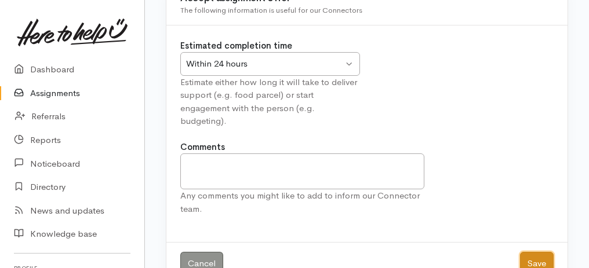
click at [542, 258] on button "Save" at bounding box center [537, 264] width 34 height 24
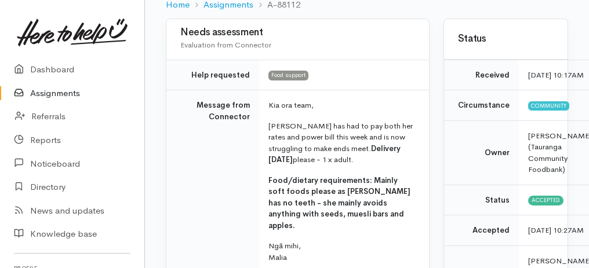
scroll to position [193, 0]
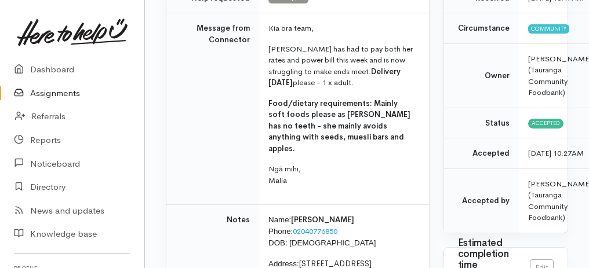
drag, startPoint x: 185, startPoint y: 30, endPoint x: 359, endPoint y: 193, distance: 238.2
click at [359, 193] on tr "Message from Connector Kia ora team, [PERSON_NAME] has had to pay both her rate…" at bounding box center [297, 109] width 263 height 192
copy tr "Message from Connector Kia ora team, [PERSON_NAME] has had to pay both her rate…"
click at [64, 98] on link "Assignments" at bounding box center [72, 94] width 144 height 24
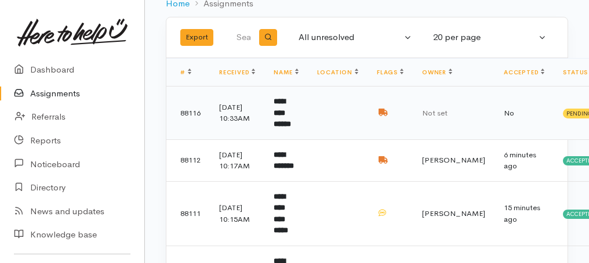
scroll to position [116, 0]
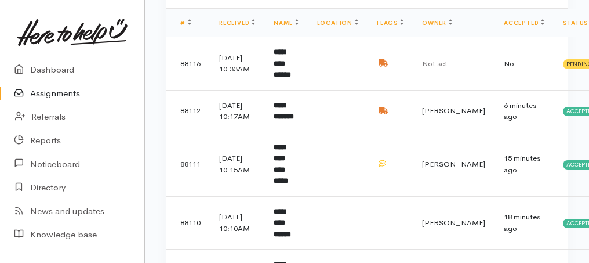
click at [59, 94] on link "Assignments" at bounding box center [72, 94] width 144 height 24
